Goal: Transaction & Acquisition: Book appointment/travel/reservation

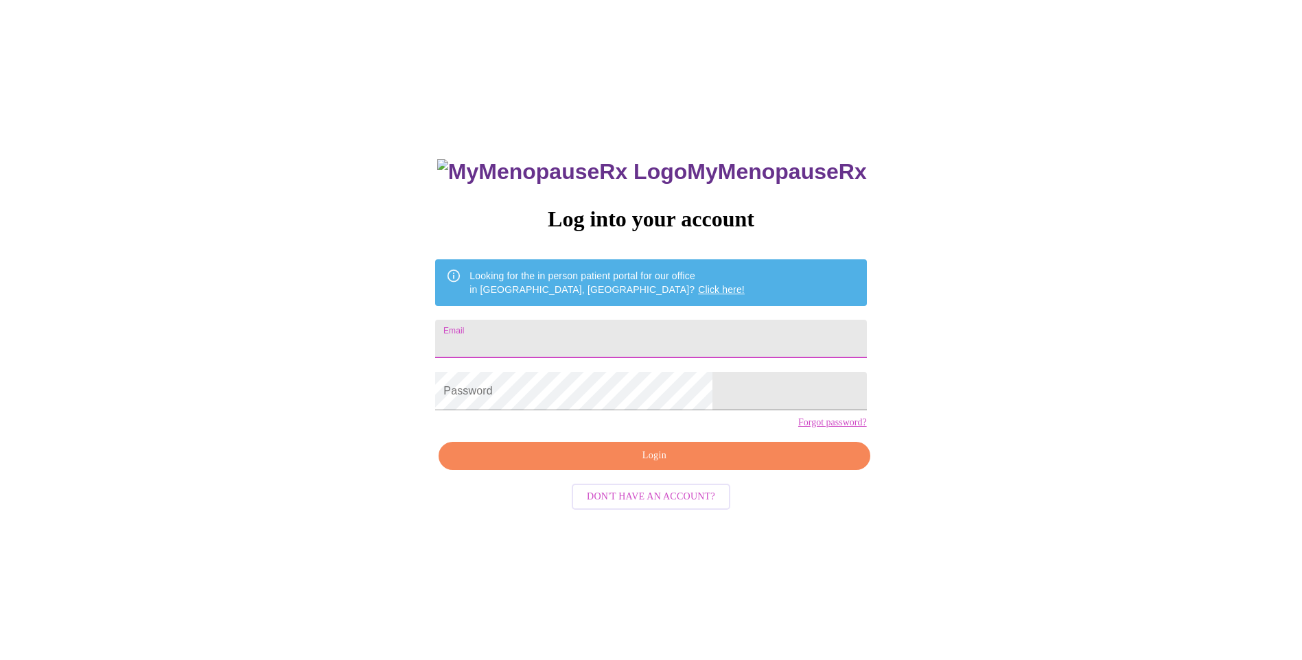
click at [704, 332] on input "Email" at bounding box center [650, 339] width 431 height 38
type input "jessicafield81@yahoo.com"
click at [930, 463] on div "MyMenopauseRx Log into your account Looking for the in person patient portal fo…" at bounding box center [650, 401] width 1291 height 792
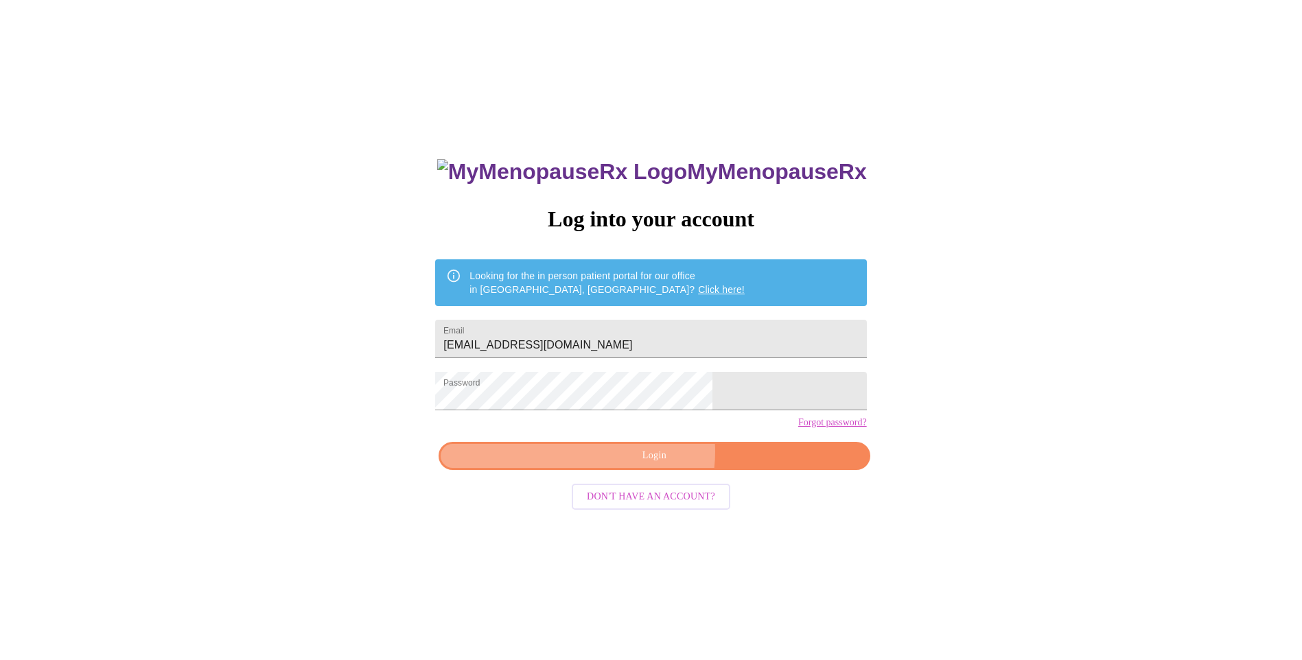
click at [647, 465] on span "Login" at bounding box center [653, 456] width 399 height 17
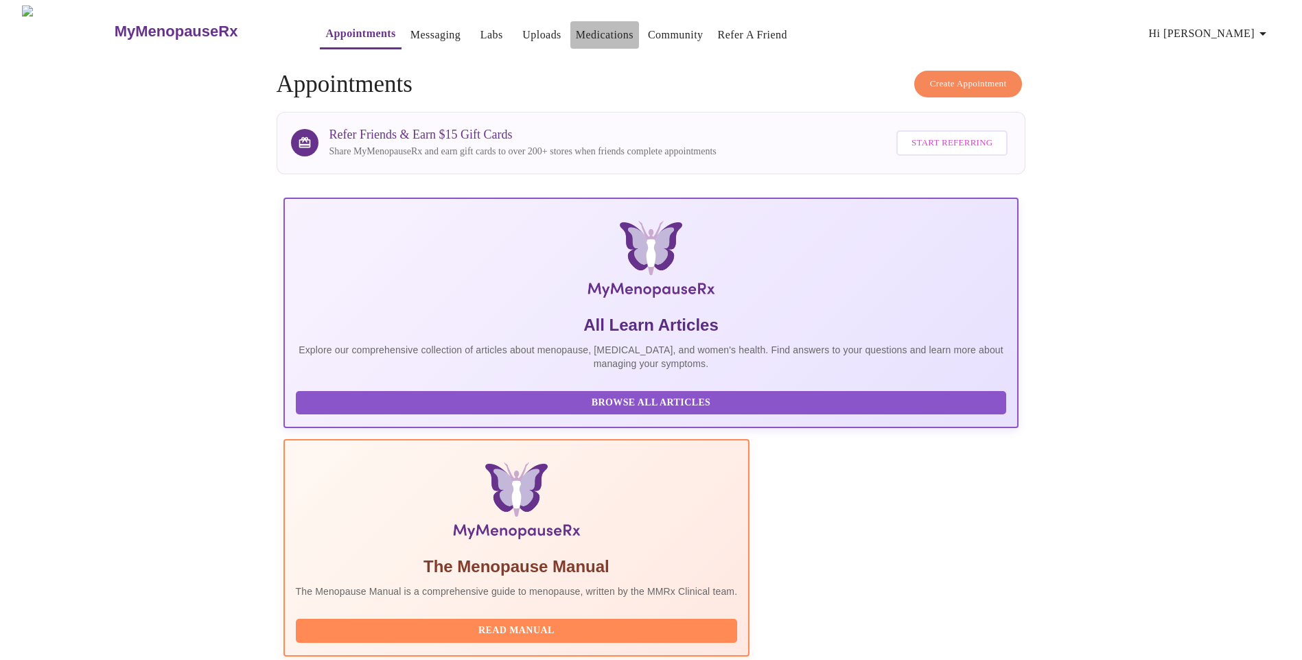
click at [576, 30] on link "Medications" at bounding box center [605, 34] width 58 height 19
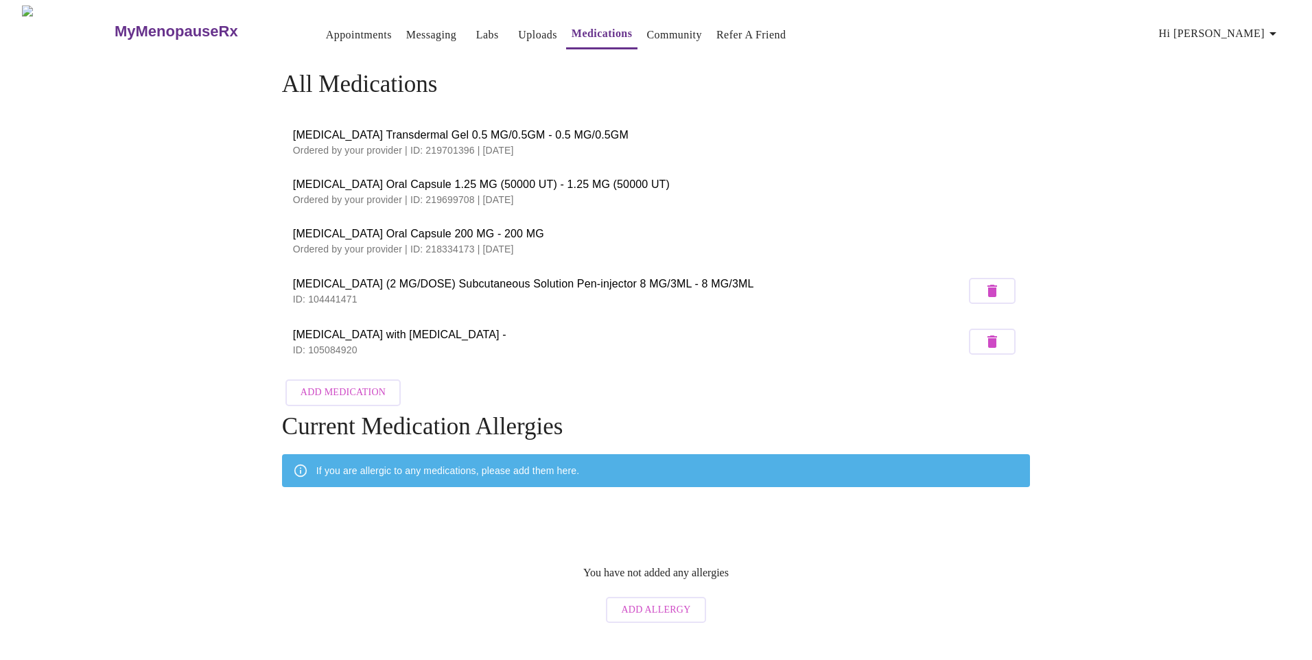
click at [326, 25] on link "Appointments" at bounding box center [359, 34] width 66 height 19
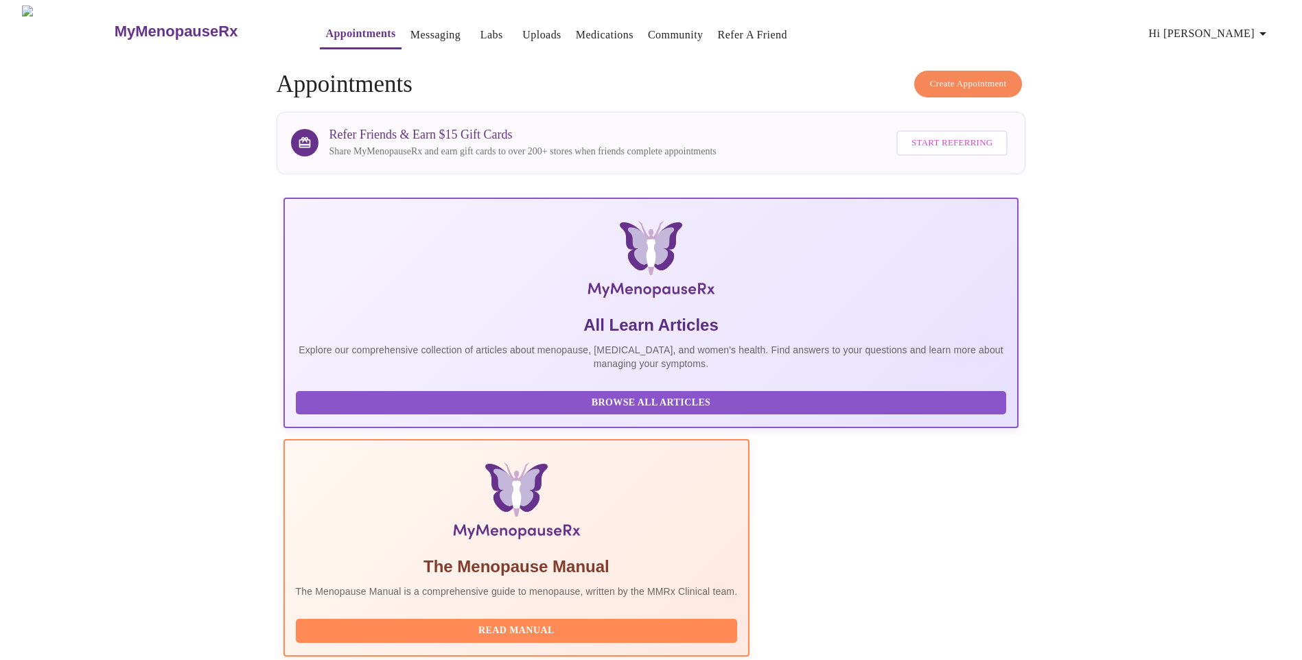
click at [988, 78] on span "Create Appointment" at bounding box center [968, 84] width 77 height 16
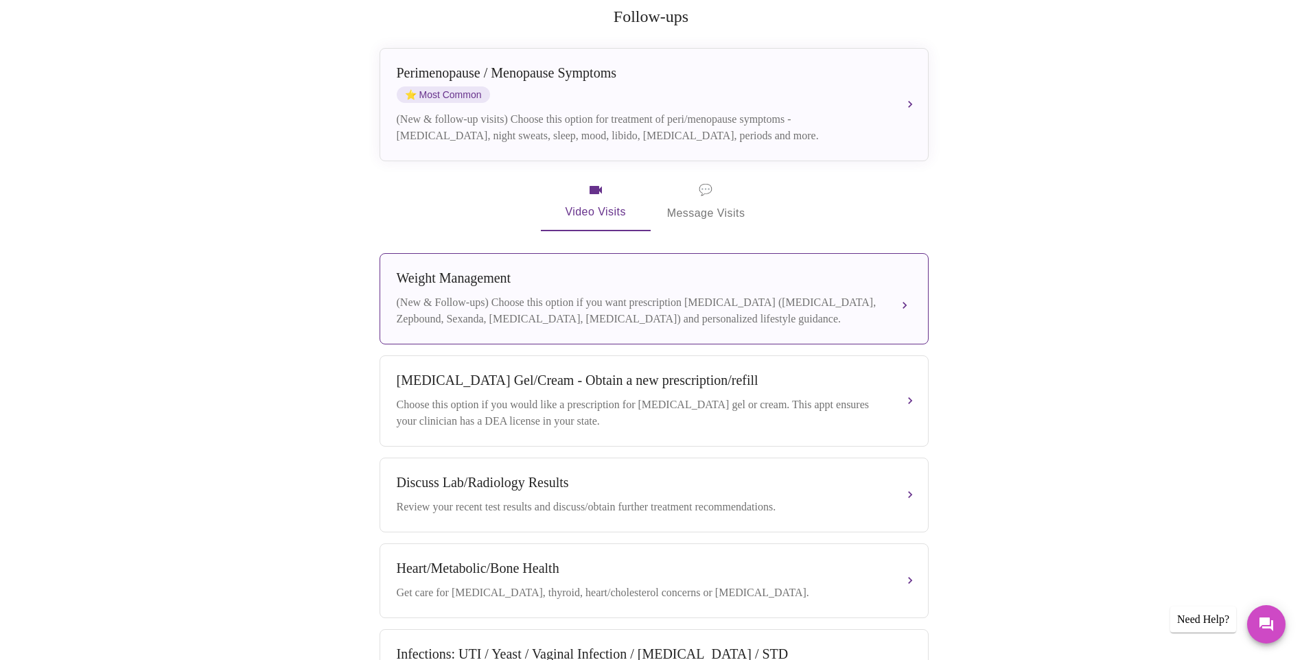
scroll to position [343, 0]
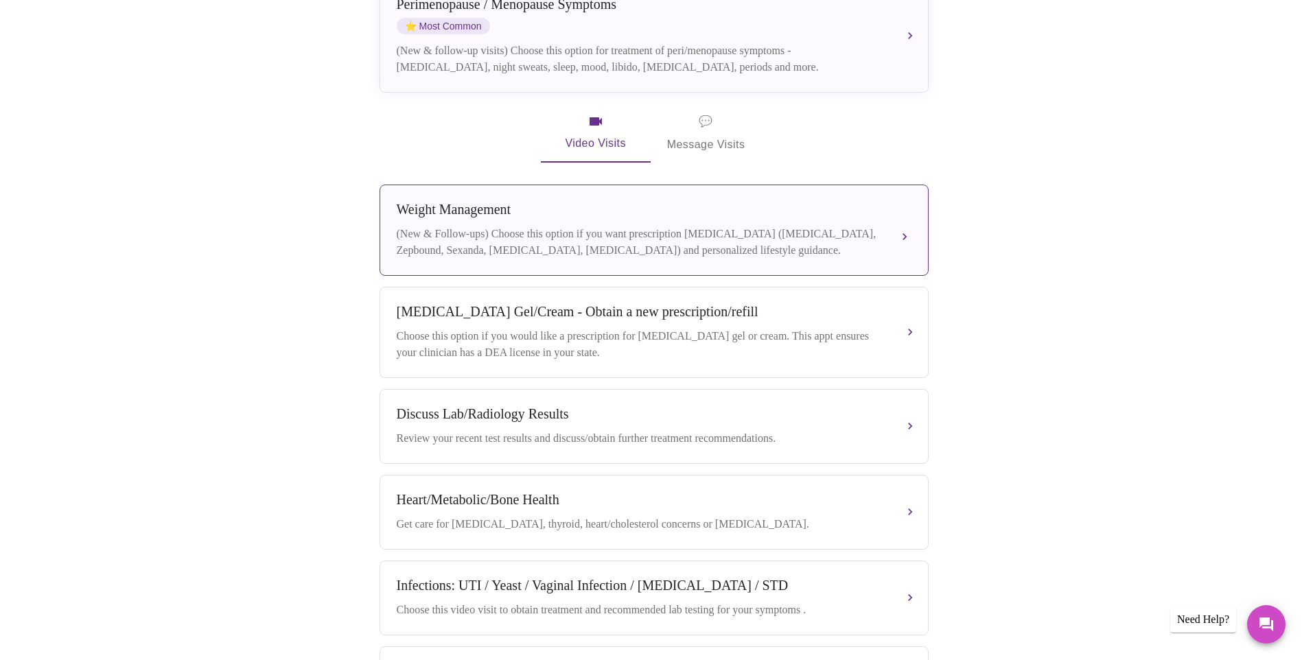
click at [437, 207] on div "Weight Management (New & Follow-ups) Choose this option if you want prescriptio…" at bounding box center [654, 230] width 515 height 57
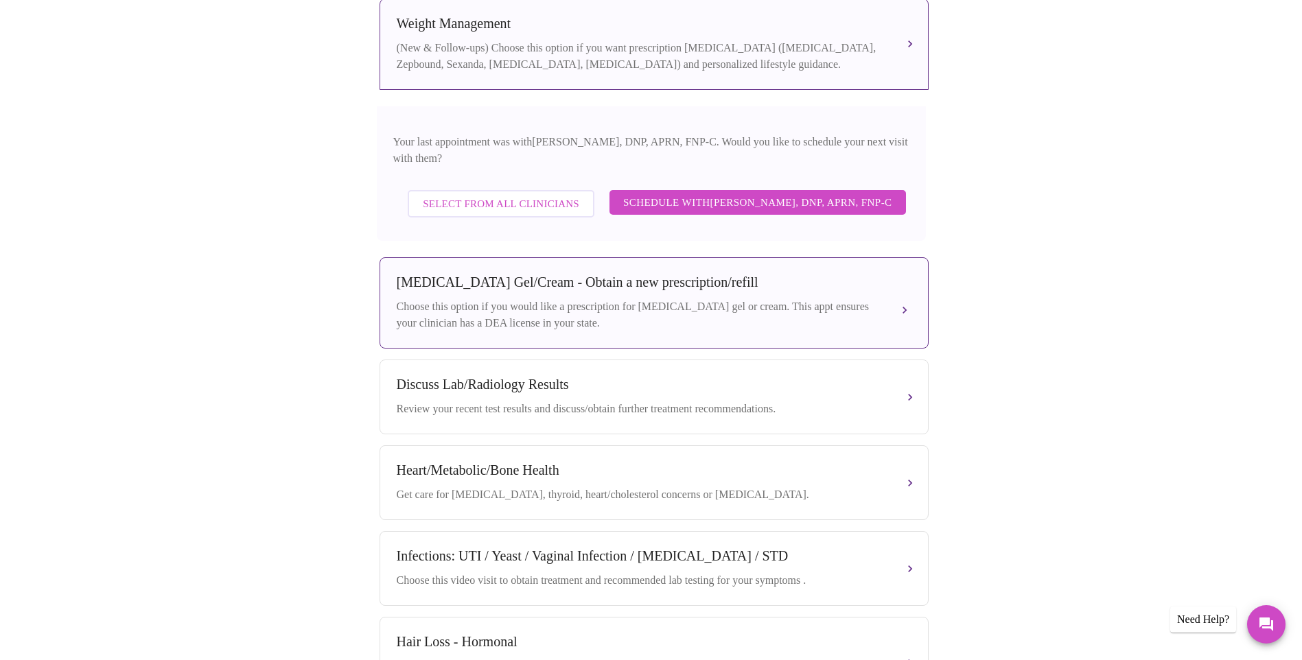
scroll to position [392, 0]
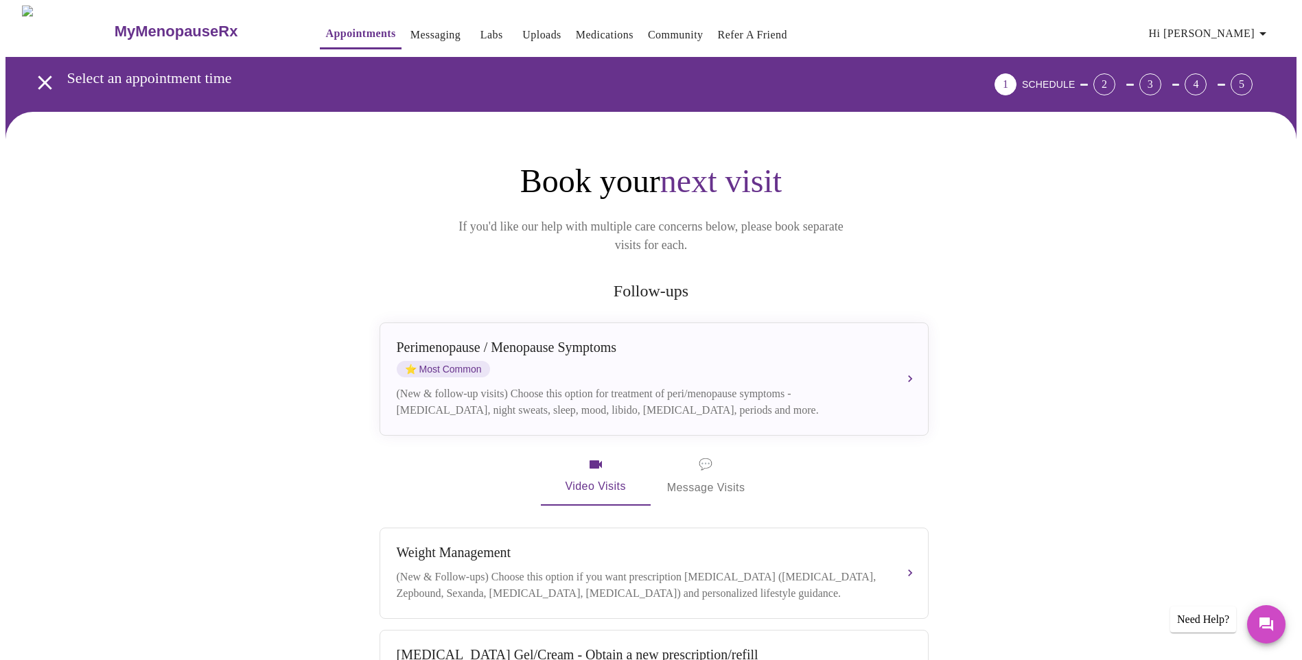
scroll to position [137, 0]
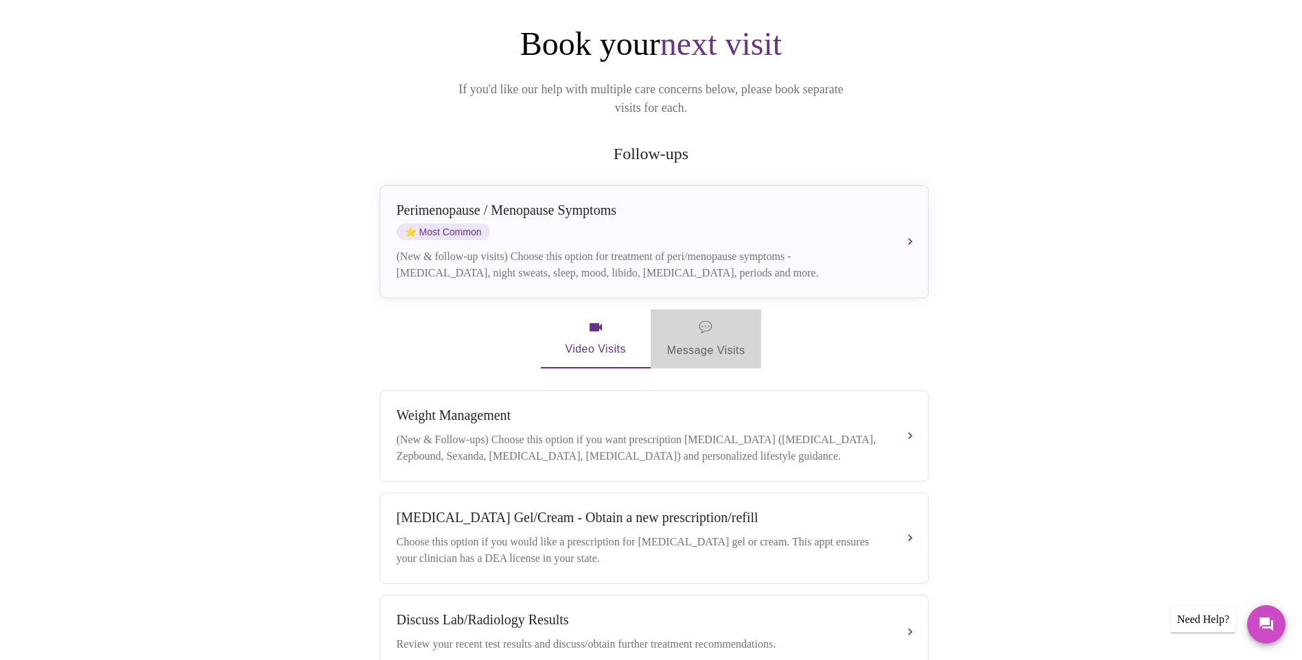
click at [710, 318] on span "💬" at bounding box center [706, 327] width 14 height 19
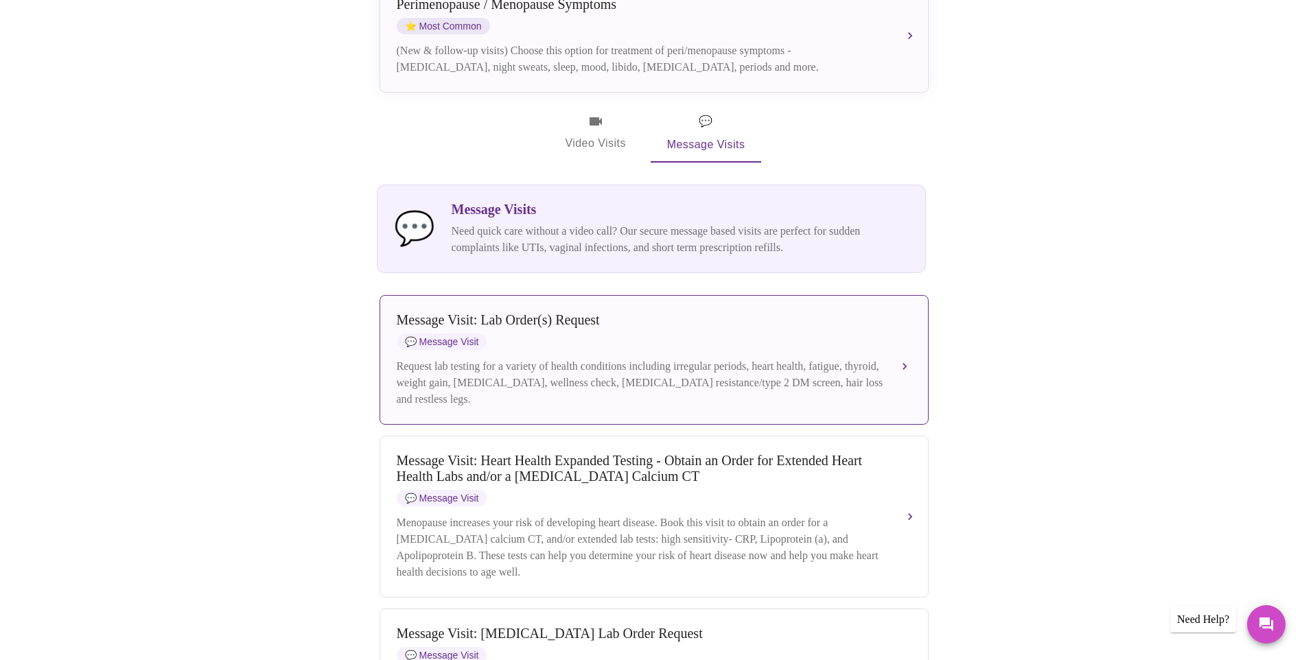
scroll to position [412, 0]
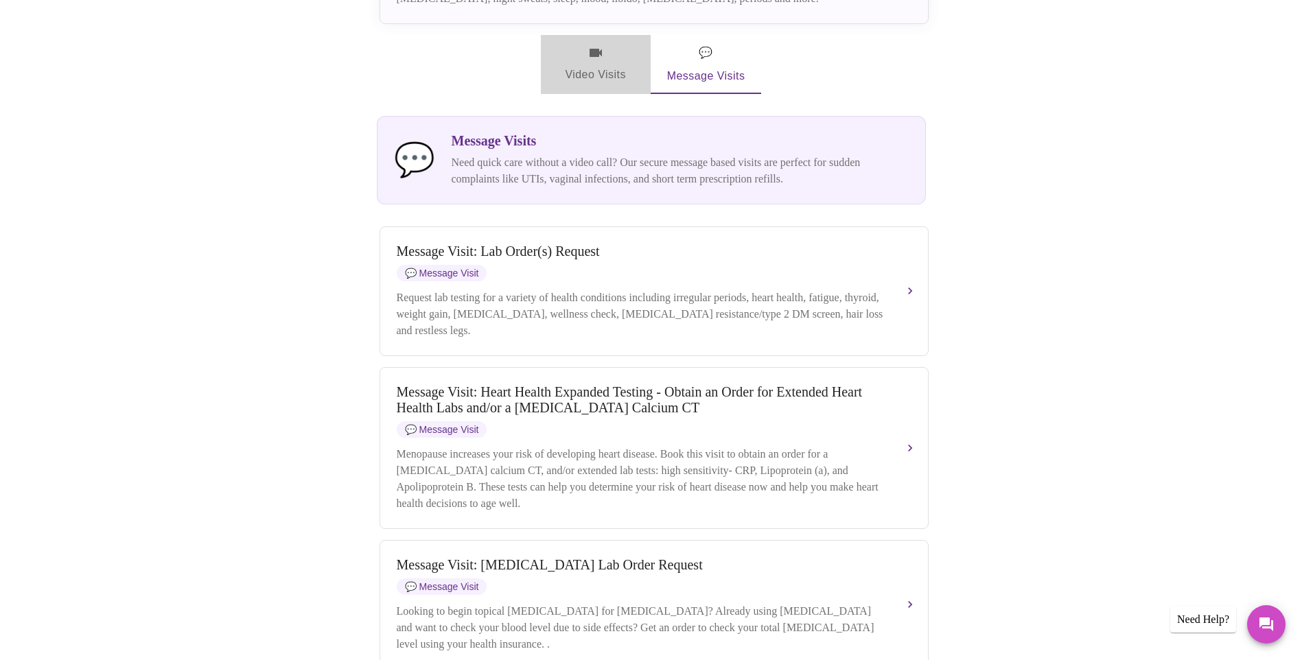
click at [601, 51] on span "Video Visits" at bounding box center [595, 65] width 77 height 40
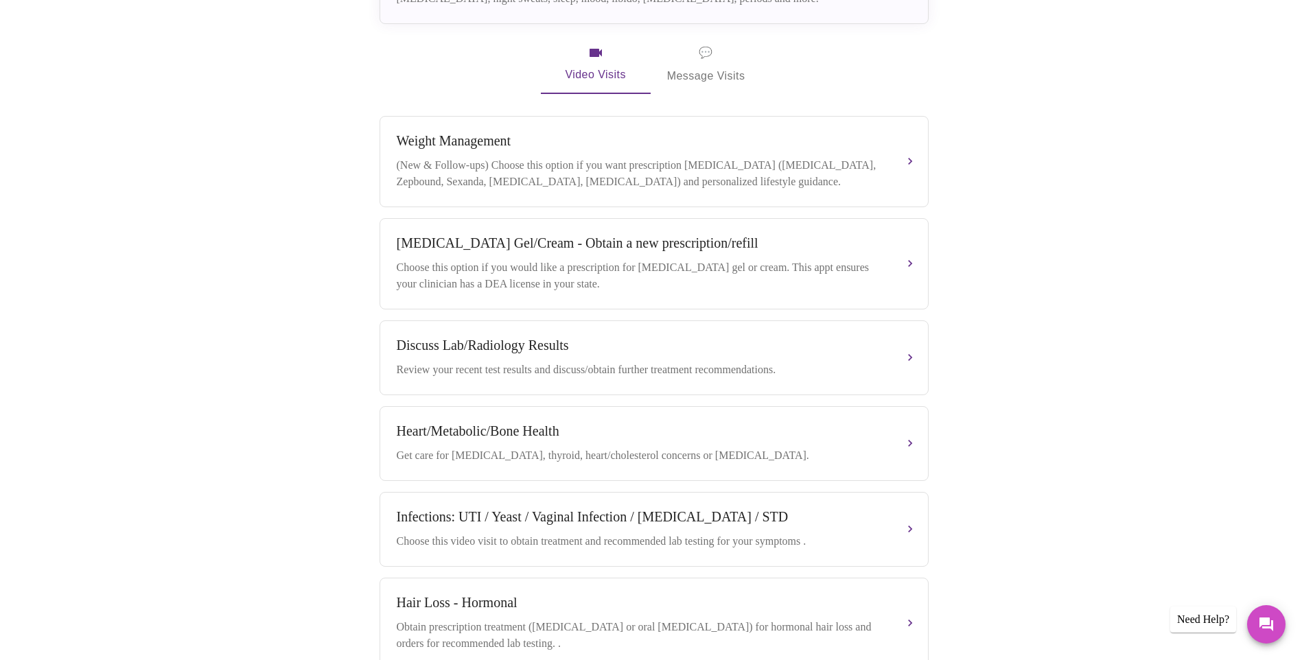
scroll to position [206, 0]
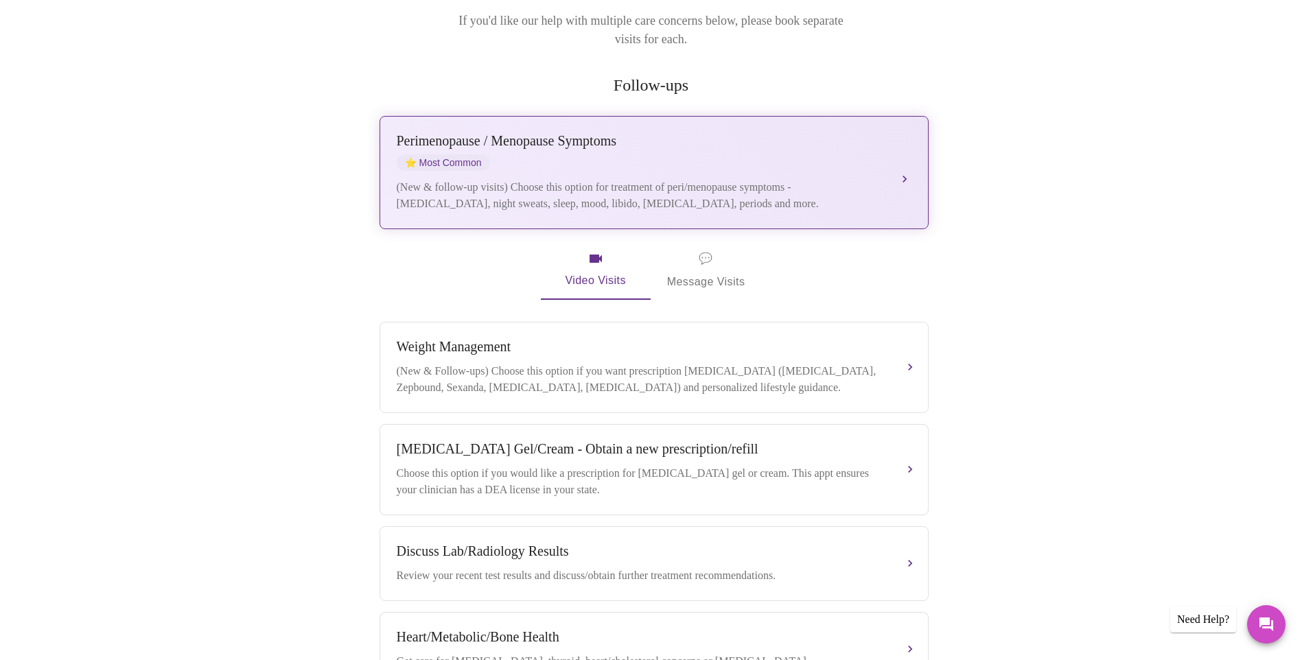
click at [496, 179] on div "(New & follow-up visits) Choose this option for treatment of peri/menopause sym…" at bounding box center [640, 195] width 487 height 33
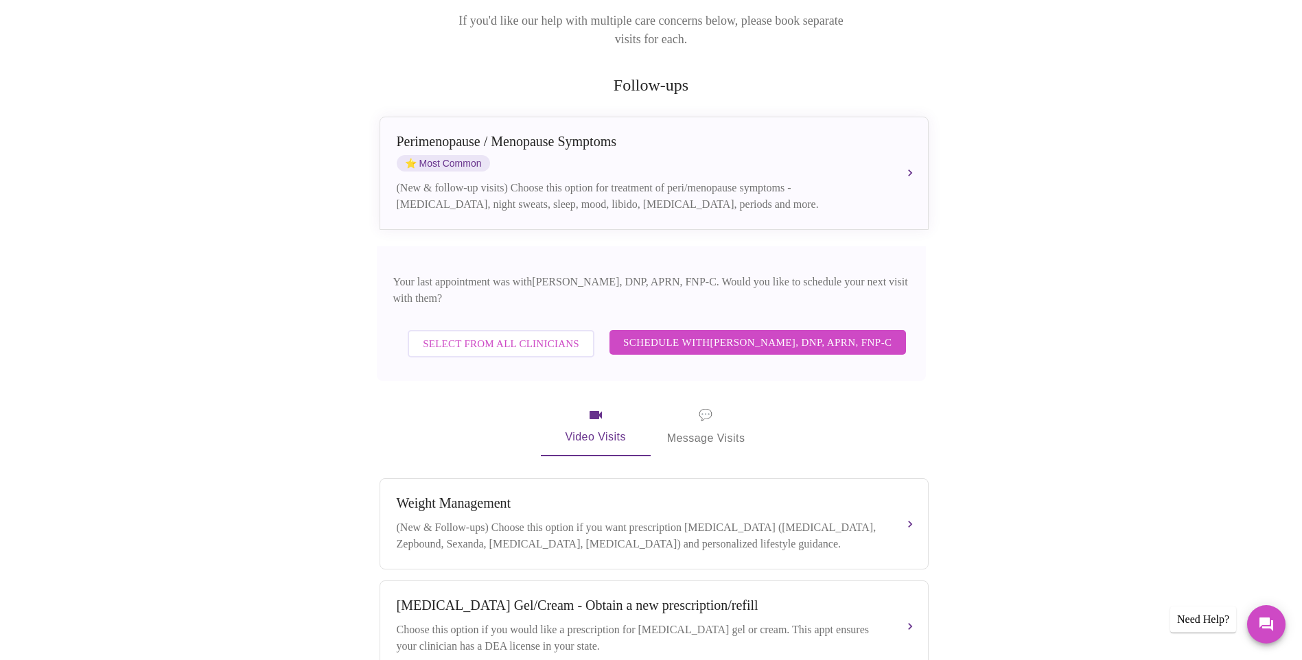
click at [467, 335] on span "Select from All Clinicians" at bounding box center [501, 344] width 156 height 18
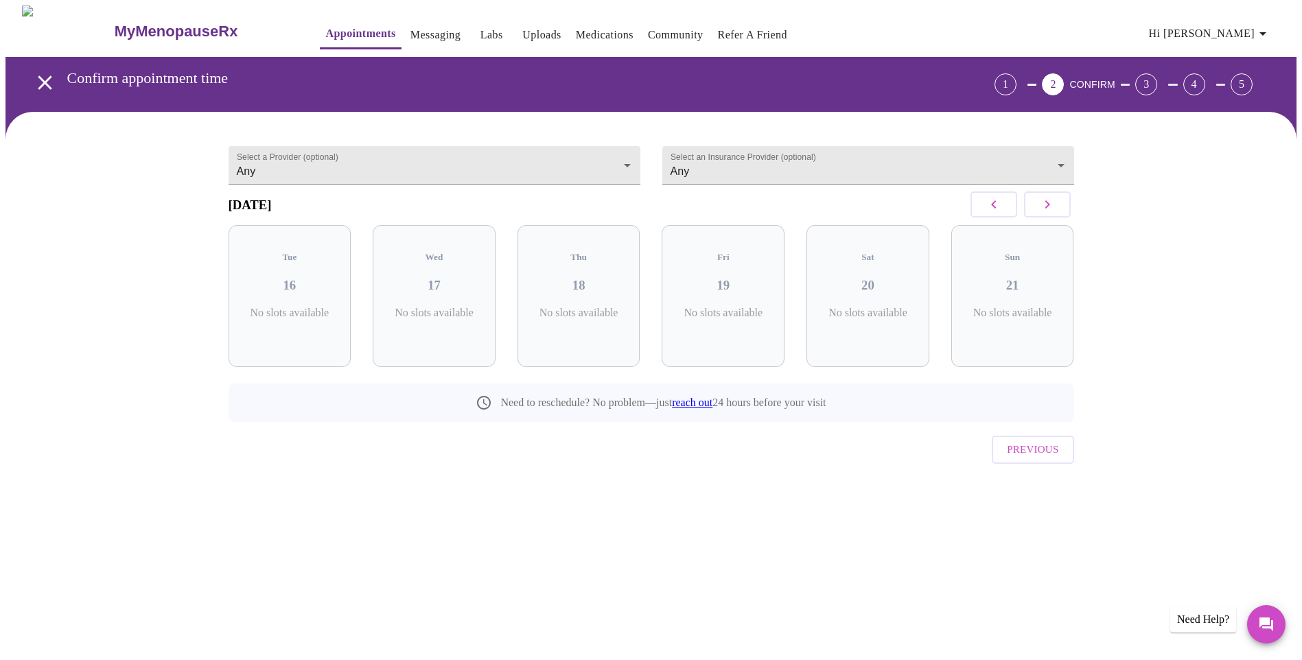
scroll to position [0, 0]
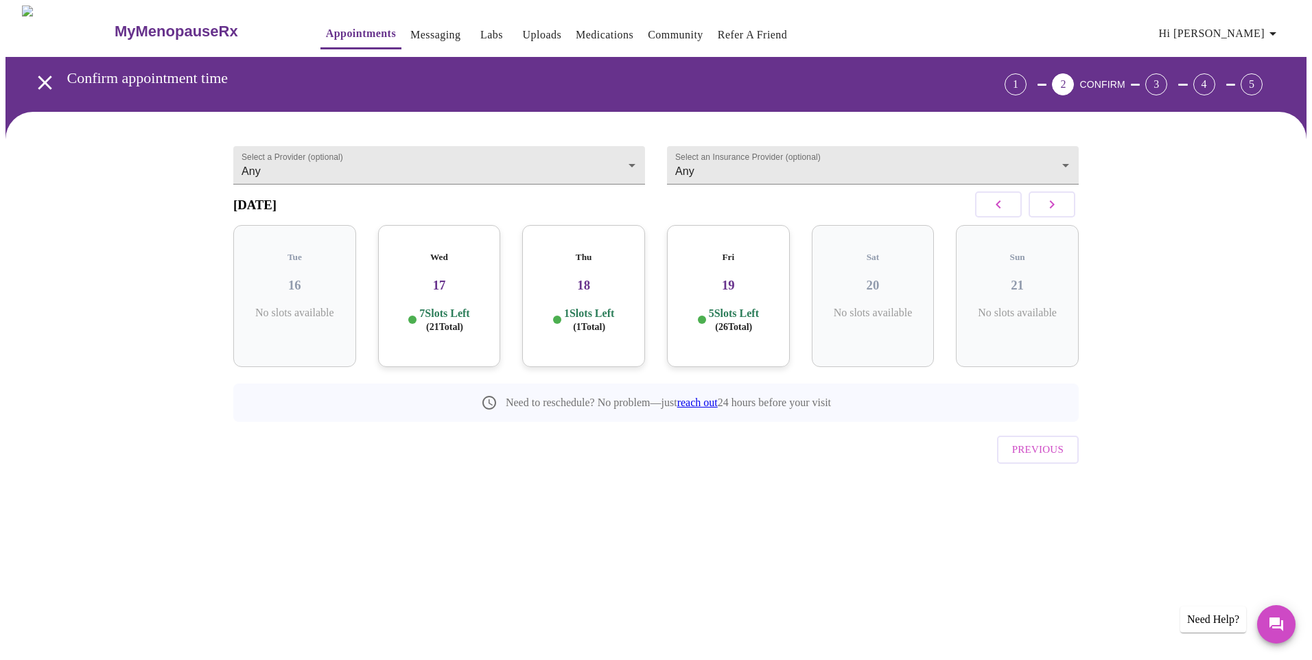
click at [401, 297] on div "Wed 17 7 Slots Left ( 21 Total)" at bounding box center [439, 296] width 123 height 142
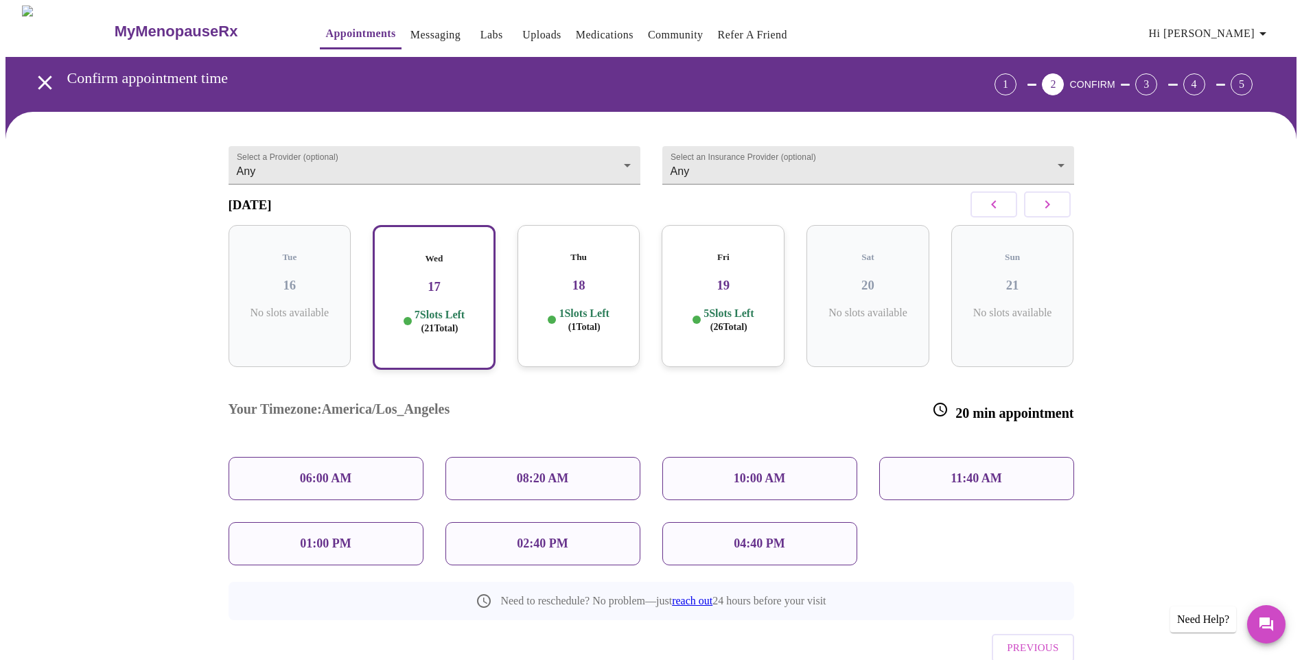
click at [582, 297] on div "Thu 18 1 Slots Left ( 1 Total)" at bounding box center [579, 296] width 123 height 142
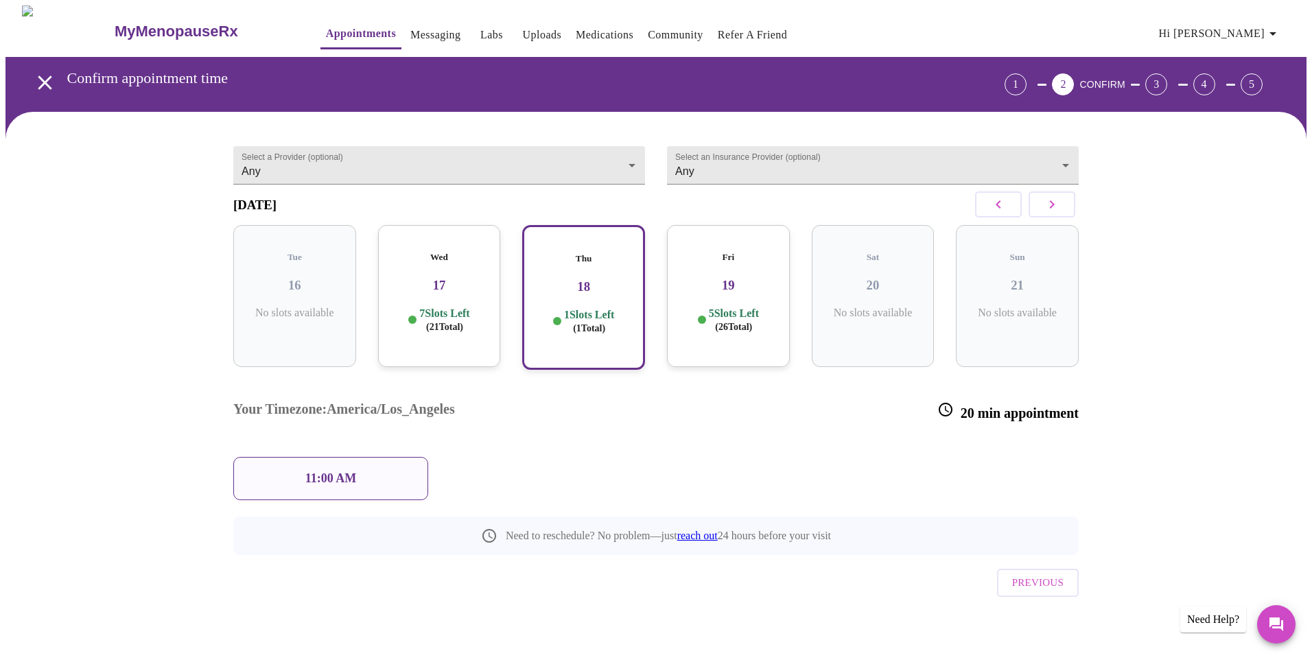
click at [417, 289] on div "Wed 17 7 Slots Left ( 21 Total)" at bounding box center [439, 296] width 123 height 142
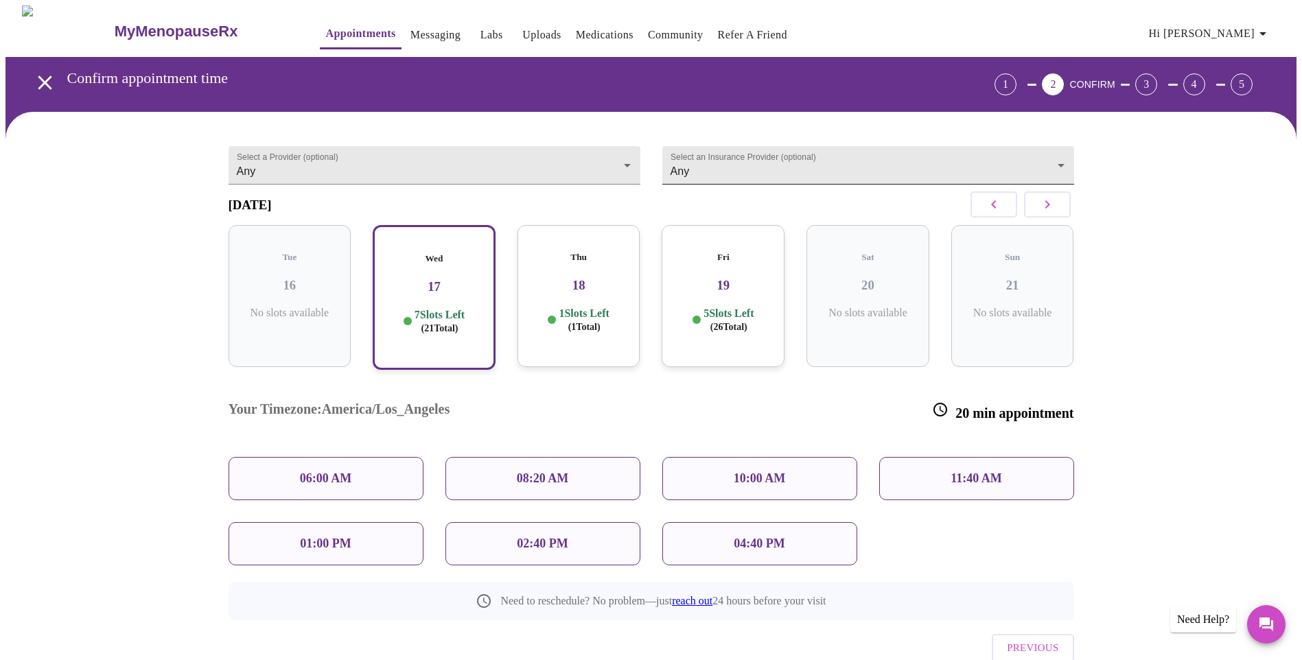
click at [849, 169] on body "MyMenopauseRx Appointments Messaging Labs Uploads Medications Community Refer a…" at bounding box center [650, 368] width 1291 height 726
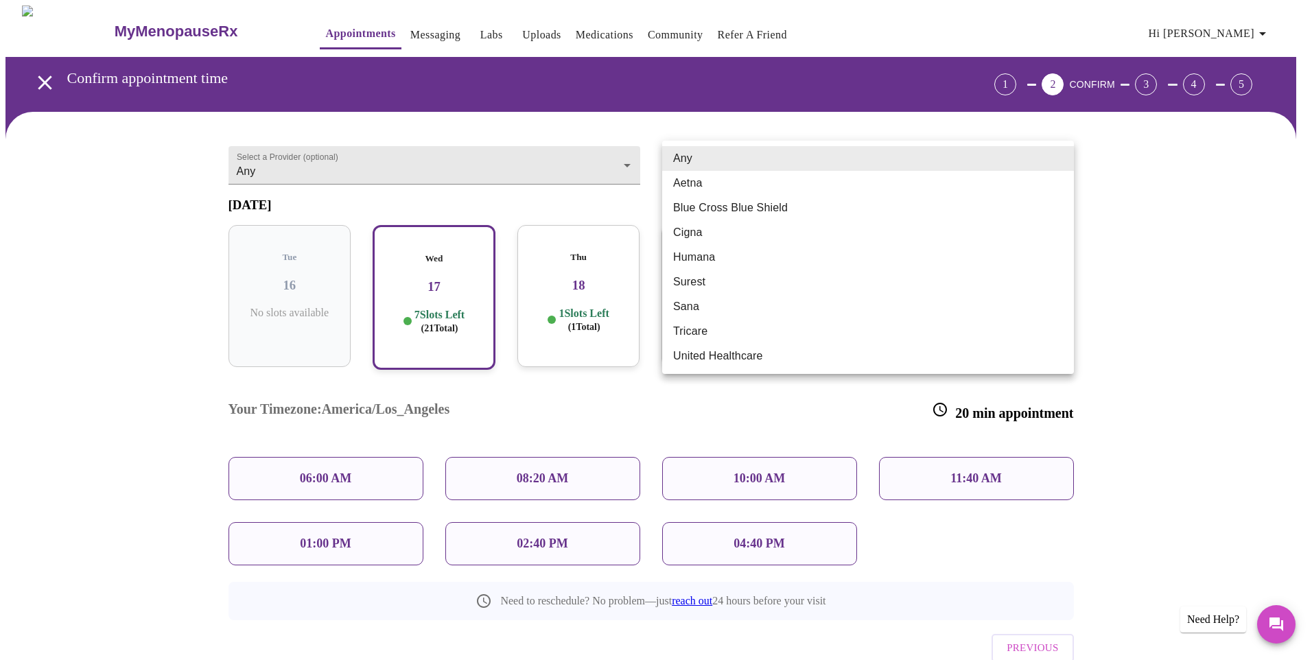
click at [692, 207] on li "Blue Cross Blue Shield" at bounding box center [868, 208] width 412 height 25
type input "Blue Cross Blue Shield"
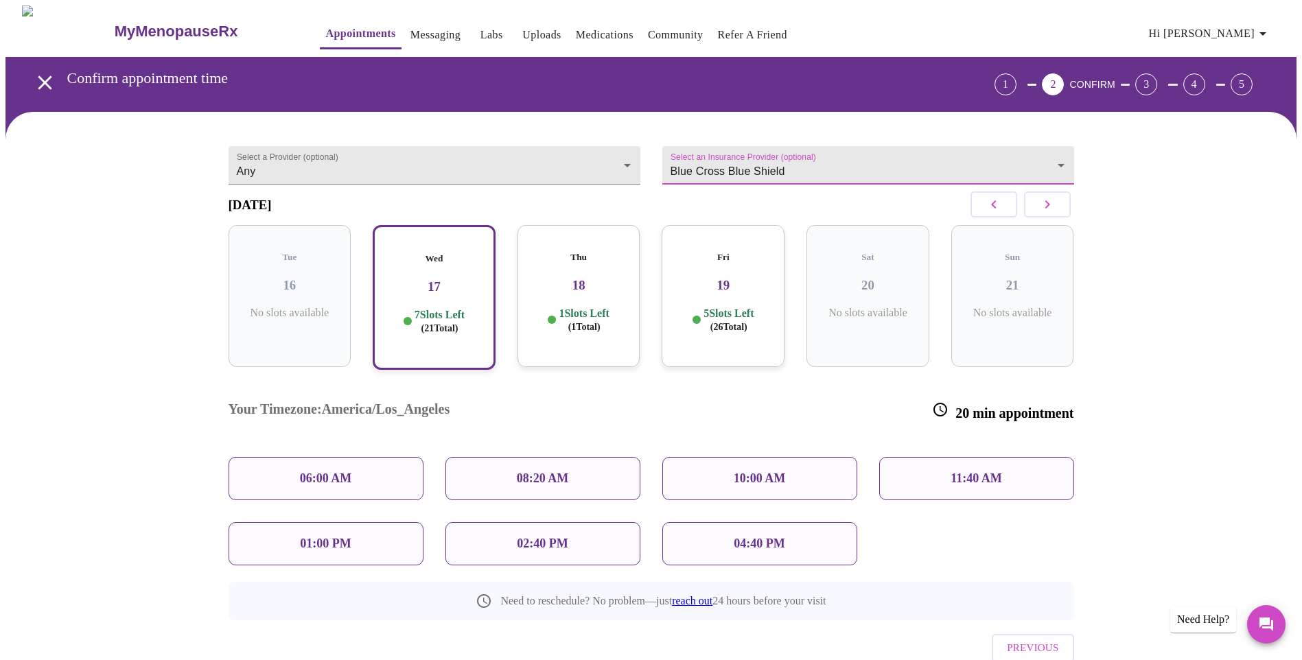
drag, startPoint x: 714, startPoint y: 205, endPoint x: 697, endPoint y: 205, distance: 16.5
click at [714, 205] on div "[DATE]" at bounding box center [652, 205] width 846 height 40
click at [271, 161] on body "MyMenopauseRx Appointments Messaging Labs Uploads Medications Community Refer a…" at bounding box center [650, 368] width 1291 height 726
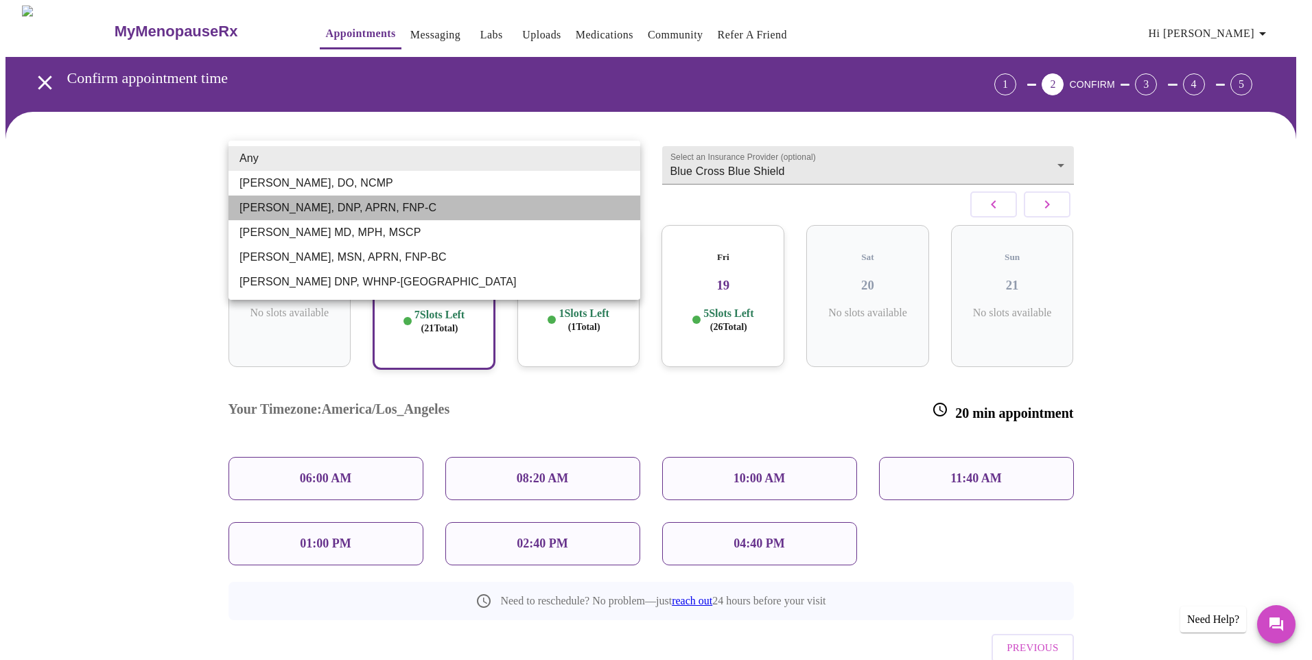
click at [265, 213] on li "[PERSON_NAME], DNP, APRN, FNP-C" at bounding box center [435, 208] width 412 height 25
type input "[PERSON_NAME], DNP, APRN, FNP-C"
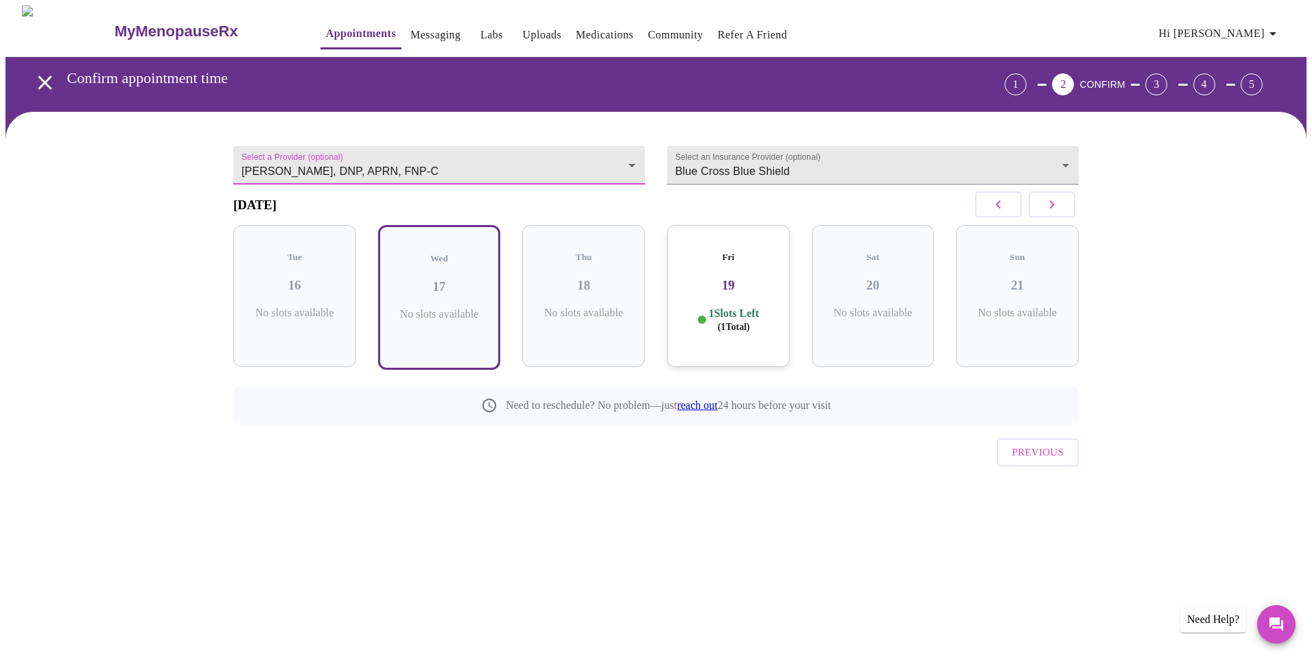
click at [778, 322] on div "1 Slots Left ( 1 Total)" at bounding box center [728, 320] width 101 height 27
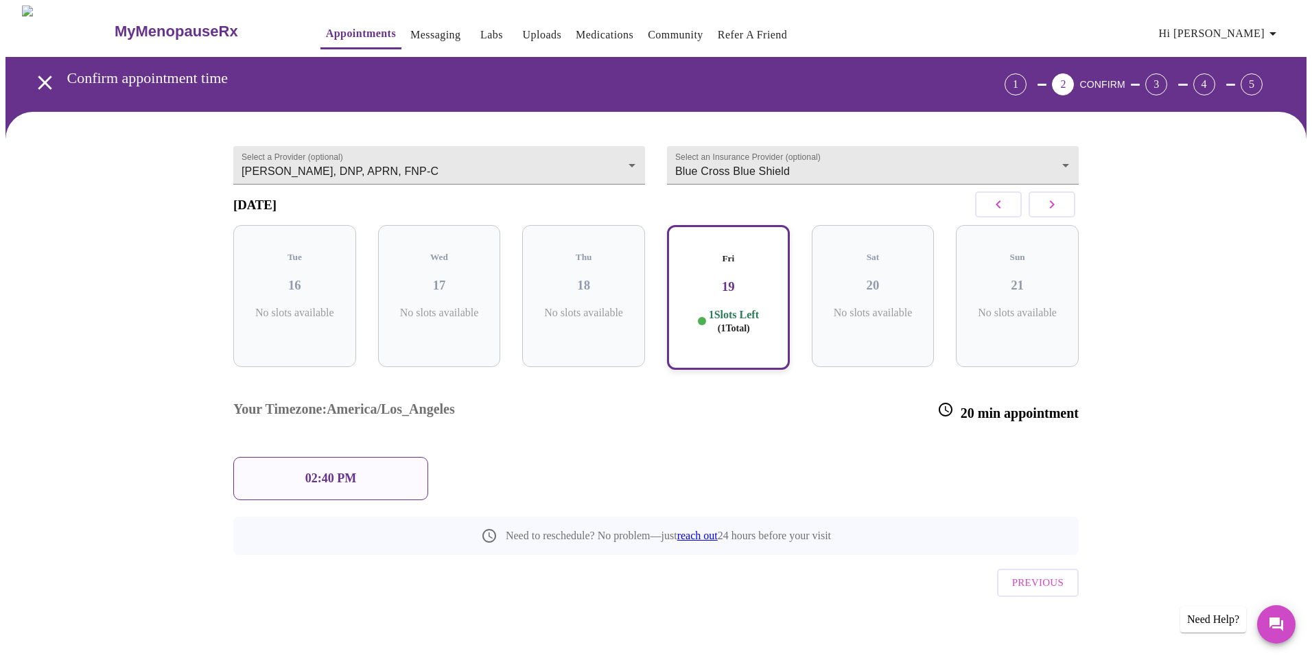
click at [386, 457] on div "02:40 PM" at bounding box center [330, 478] width 195 height 43
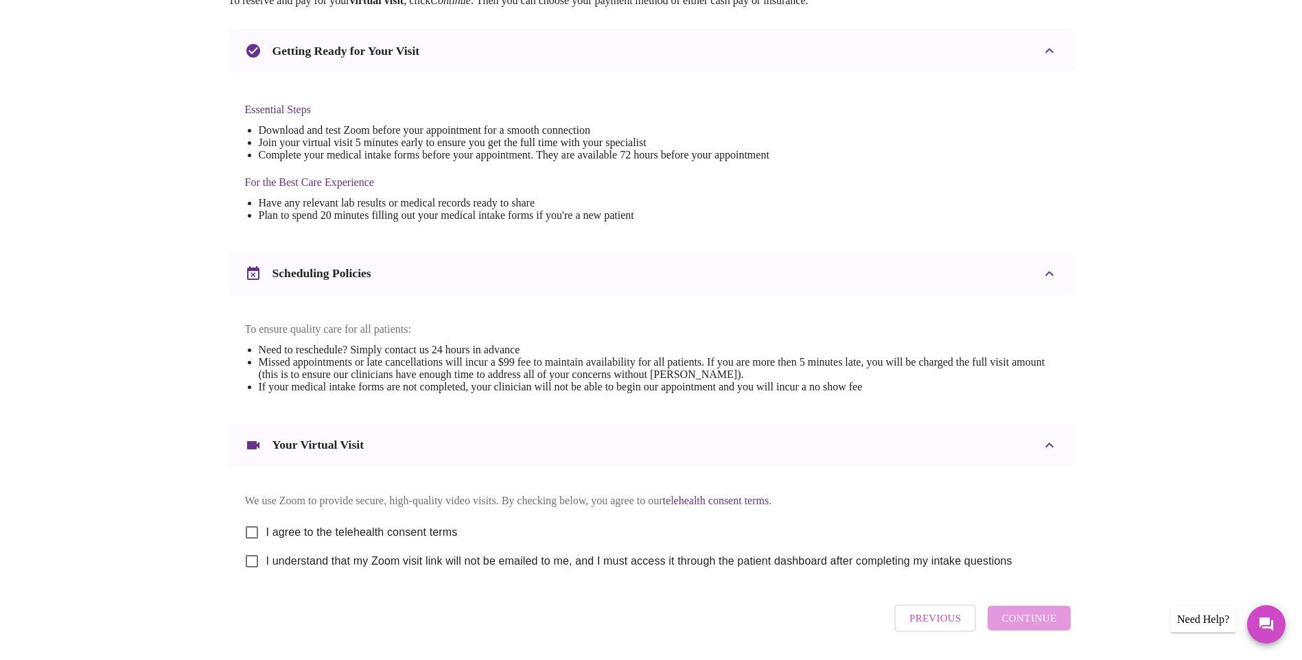
scroll to position [335, 0]
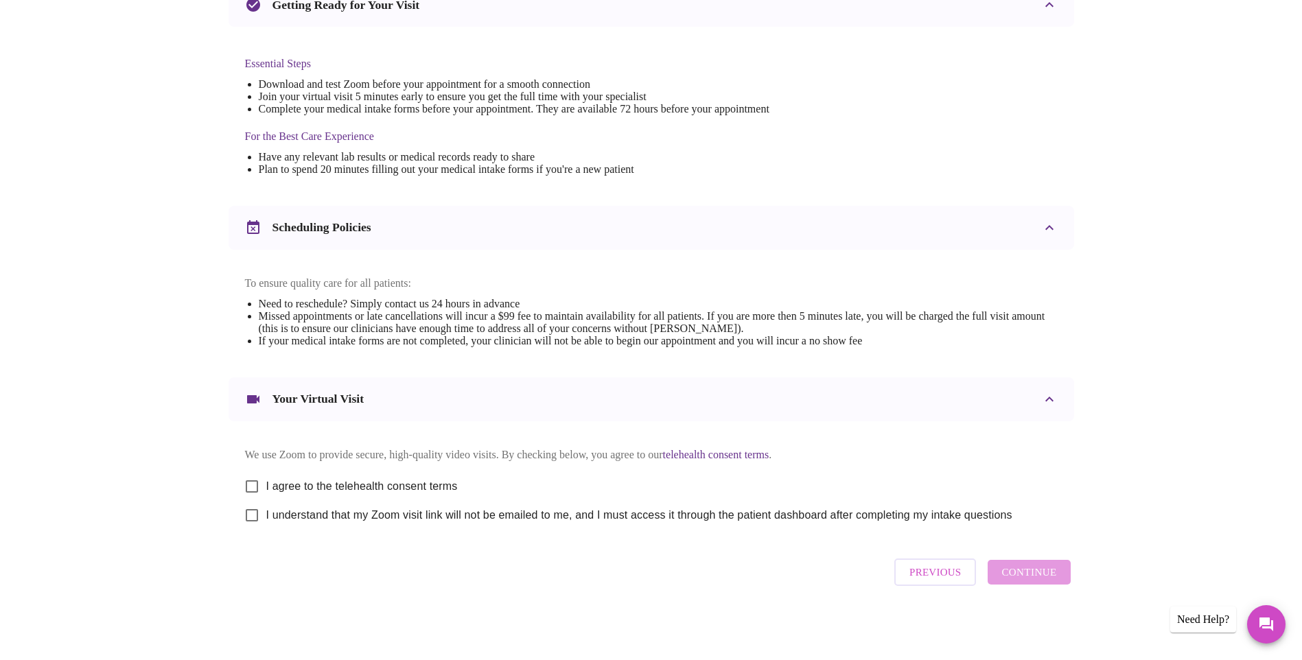
click at [422, 484] on span "I agree to the telehealth consent terms" at bounding box center [362, 486] width 192 height 16
click at [266, 484] on input "I agree to the telehealth consent terms" at bounding box center [251, 486] width 29 height 29
checkbox input "true"
click at [395, 518] on span "I understand that my Zoom visit link will not be emailed to me, and I must acce…" at bounding box center [639, 515] width 746 height 16
click at [266, 518] on input "I understand that my Zoom visit link will not be emailed to me, and I must acce…" at bounding box center [251, 515] width 29 height 29
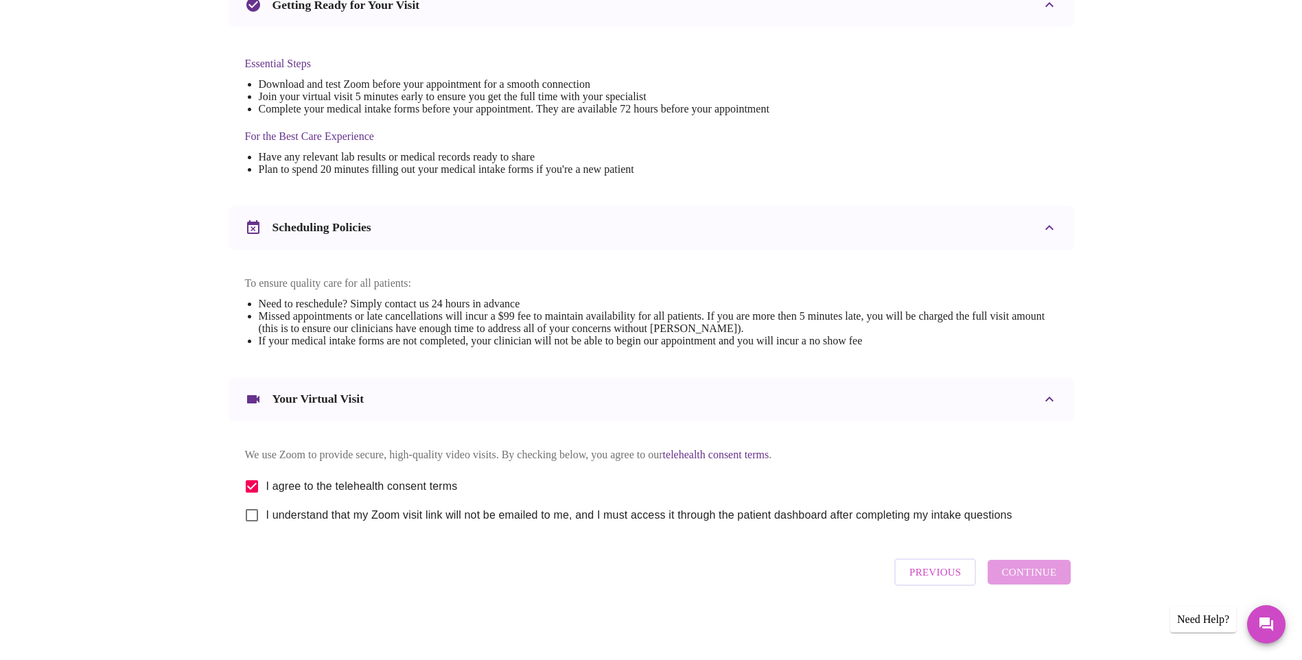
checkbox input "true"
click at [1028, 575] on span "Continue" at bounding box center [1028, 573] width 55 height 18
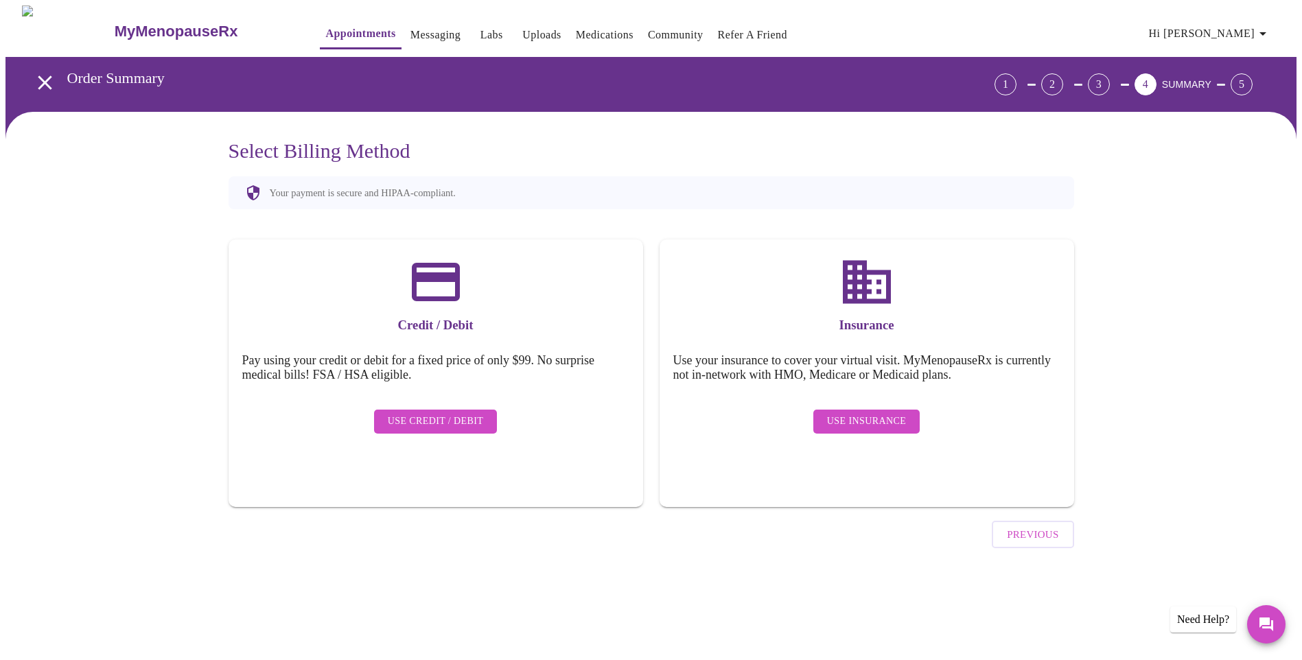
scroll to position [0, 0]
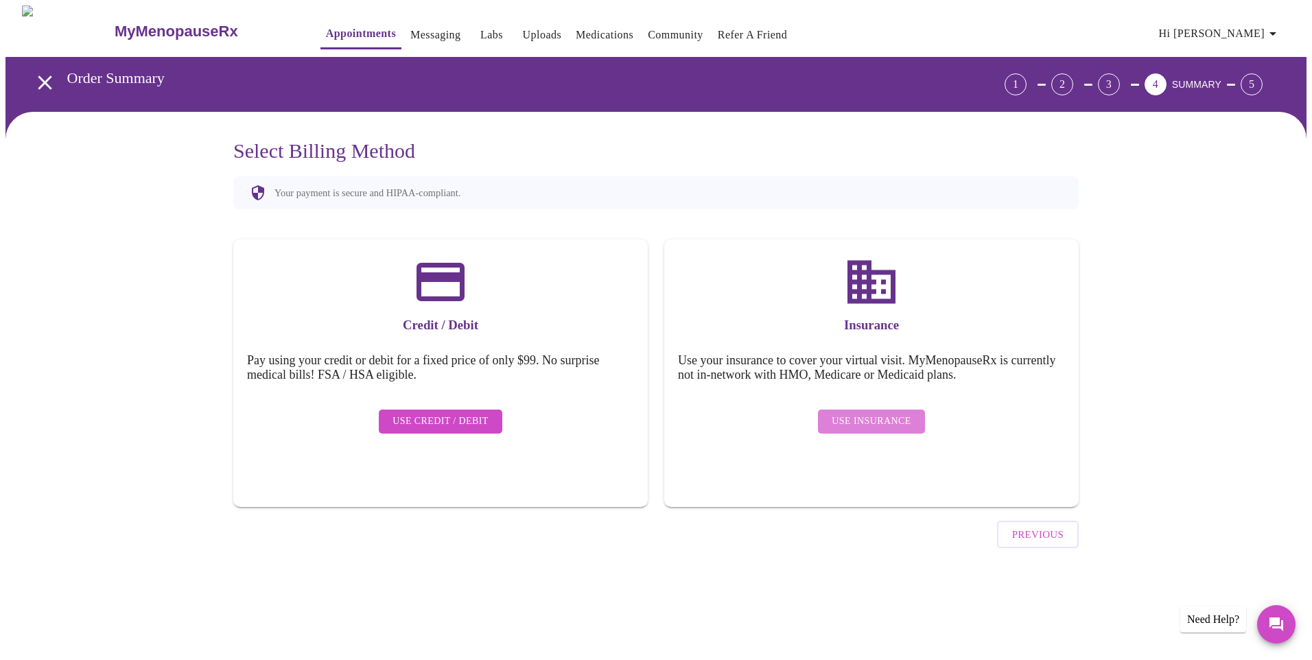
click at [876, 420] on button "Use Insurance" at bounding box center [871, 422] width 106 height 24
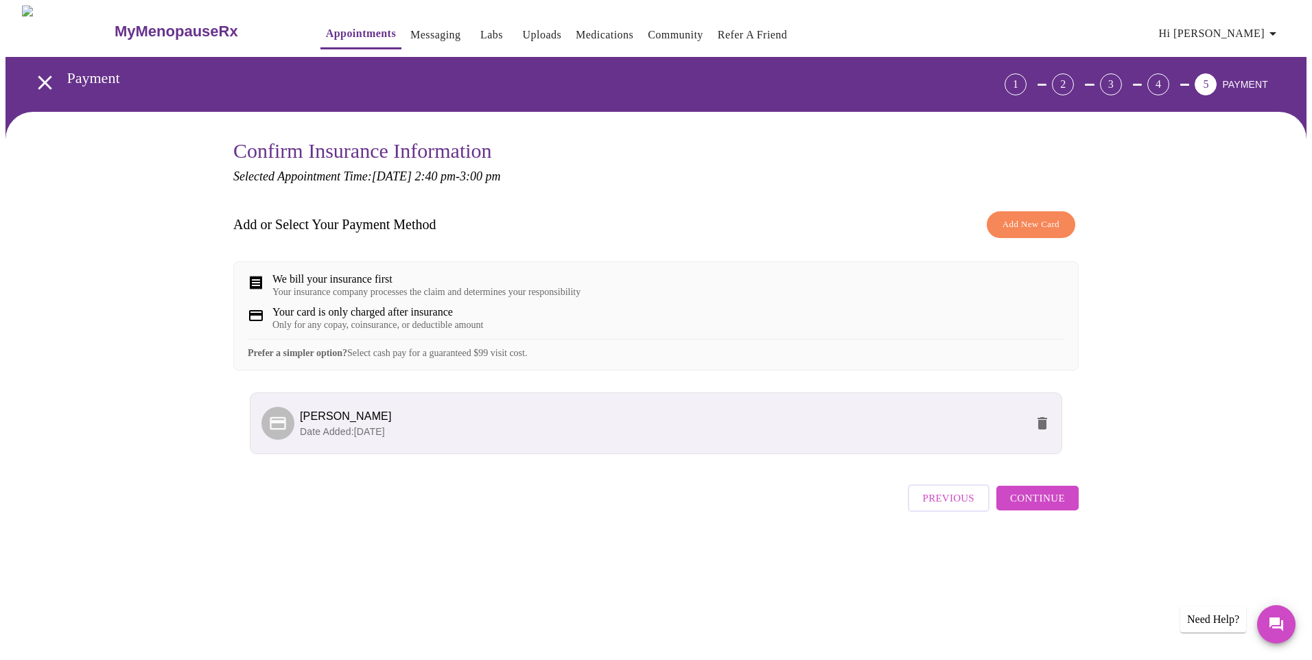
click at [1020, 507] on span "Continue" at bounding box center [1037, 498] width 55 height 18
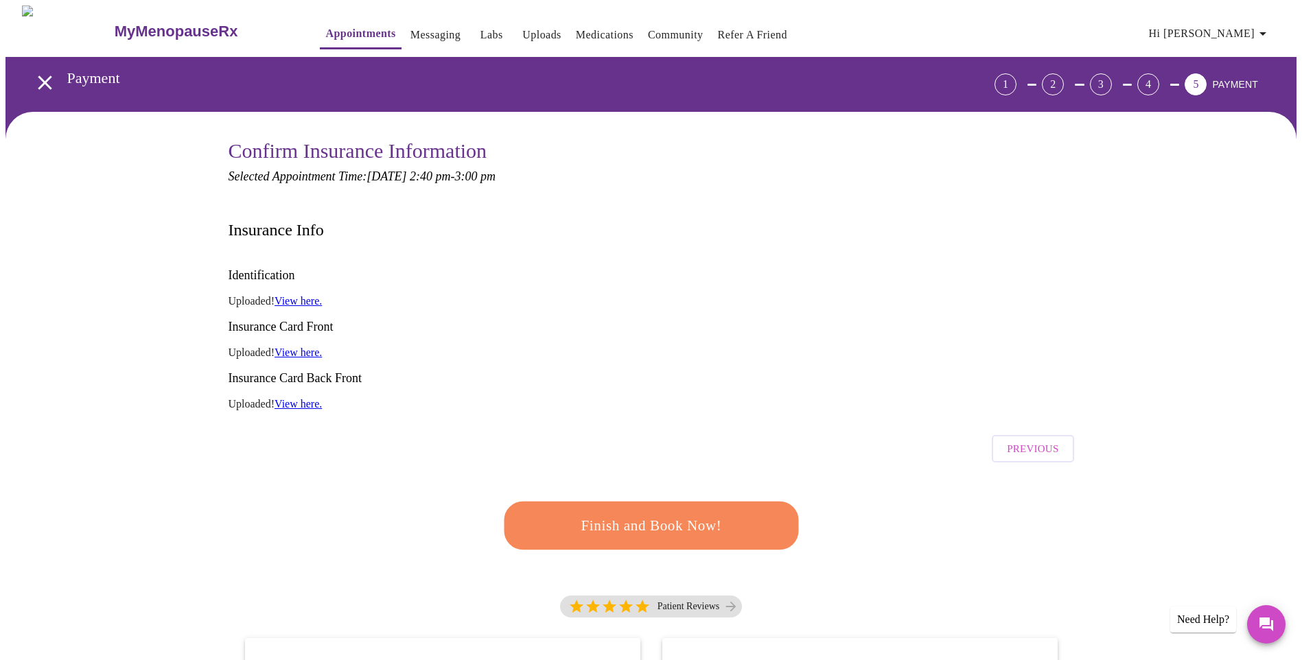
click at [567, 502] on button "Finish and Book Now!" at bounding box center [650, 526] width 297 height 49
